Goal: Find specific fact

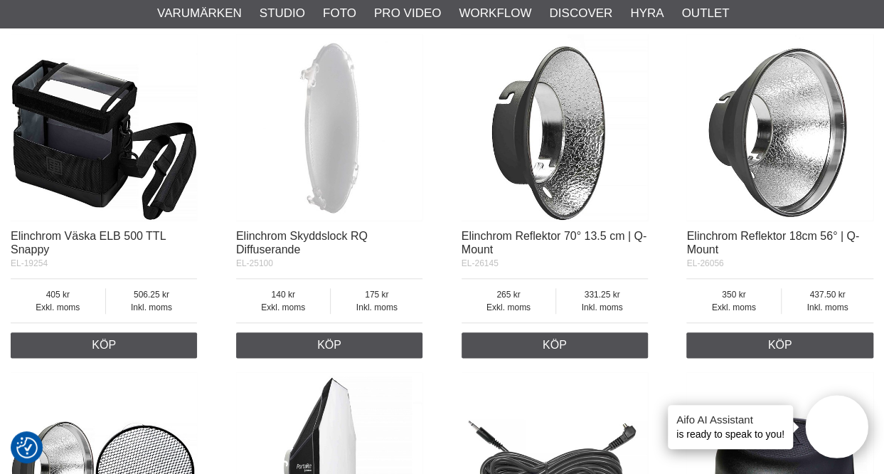
scroll to position [5978, 0]
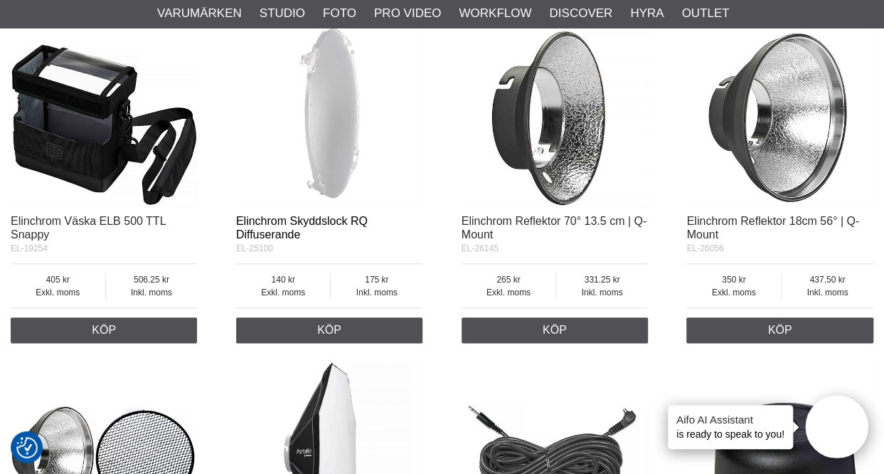
click at [285, 240] on link "Elinchrom Skyddslock RQ Diffuserande" at bounding box center [302, 228] width 132 height 26
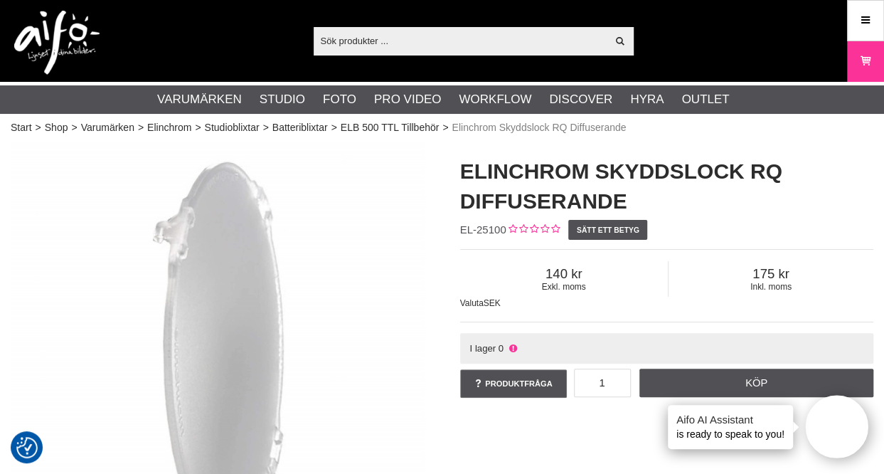
drag, startPoint x: 534, startPoint y: 333, endPoint x: 450, endPoint y: 169, distance: 184.5
click at [450, 169] on div "Elinchrom Skyddslock RQ Diffuserande EL-25100 Sätt ett betyg Exkl. moms 140 Ink…" at bounding box center [667, 278] width 450 height 272
drag, startPoint x: 460, startPoint y: 228, endPoint x: 504, endPoint y: 234, distance: 43.9
click at [504, 234] on span "EL-25100" at bounding box center [483, 229] width 46 height 12
copy span "EL-25100"
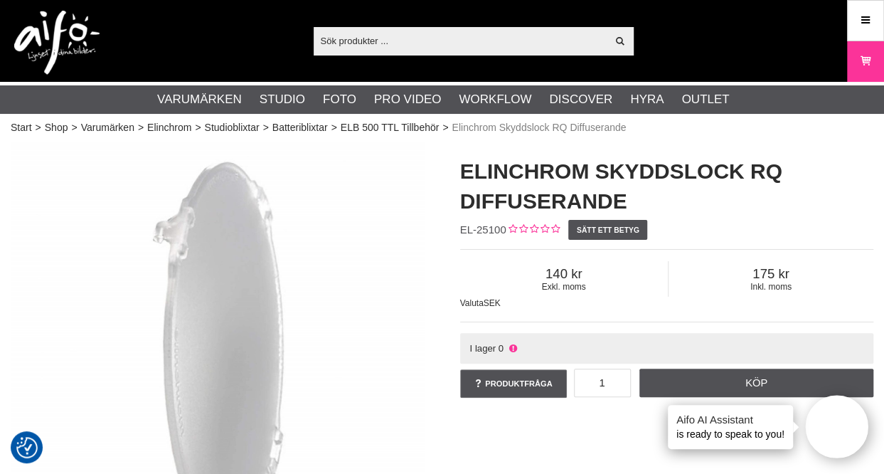
click at [851, 201] on h1 "Elinchrom Skyddslock RQ Diffuserande" at bounding box center [667, 186] width 414 height 60
click at [516, 348] on icon at bounding box center [512, 348] width 11 height 11
